Goal: Task Accomplishment & Management: Manage account settings

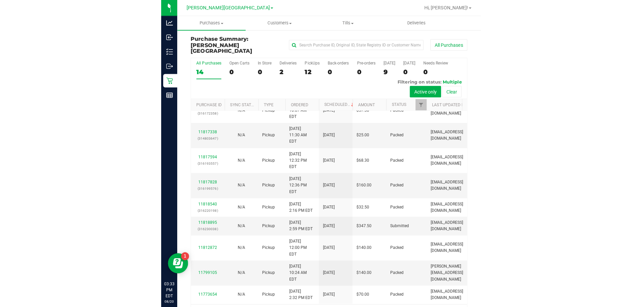
scroll to position [47, 0]
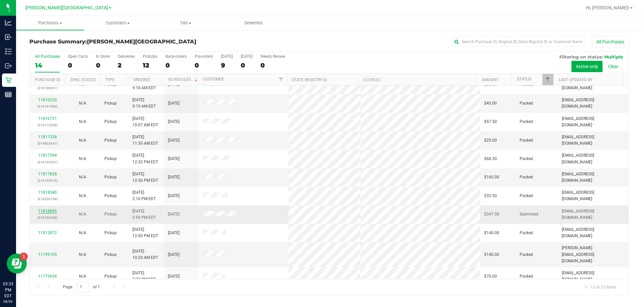
click at [54, 212] on link "11818895" at bounding box center [47, 211] width 19 height 5
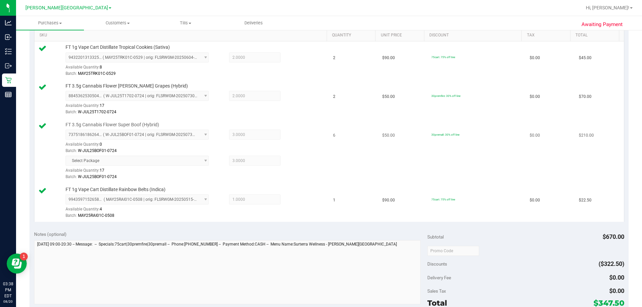
scroll to position [301, 0]
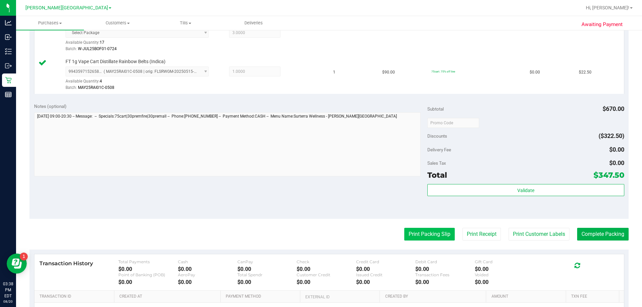
click at [317, 233] on button "Print Packing Slip" at bounding box center [429, 234] width 50 height 13
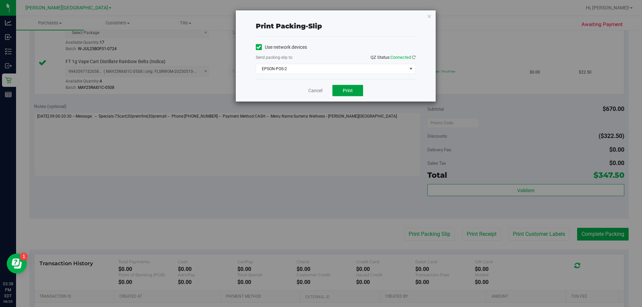
click at [317, 93] on span "Print" at bounding box center [348, 90] width 10 height 5
click at [317, 11] on div "Print packing-slip Use network devices Send packing-slip to: QZ Status: Connect…" at bounding box center [336, 55] width 200 height 91
click at [317, 14] on icon "button" at bounding box center [429, 16] width 5 height 8
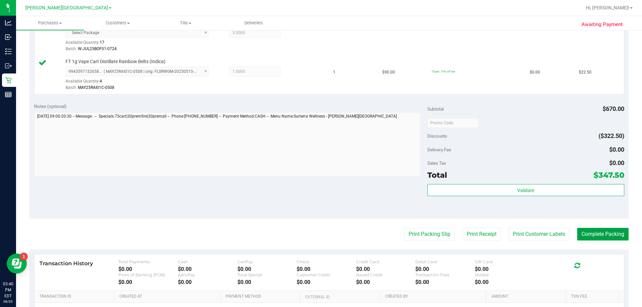
click at [317, 238] on button "Complete Packing" at bounding box center [602, 234] width 51 height 13
